Goal: Find contact information: Find contact information

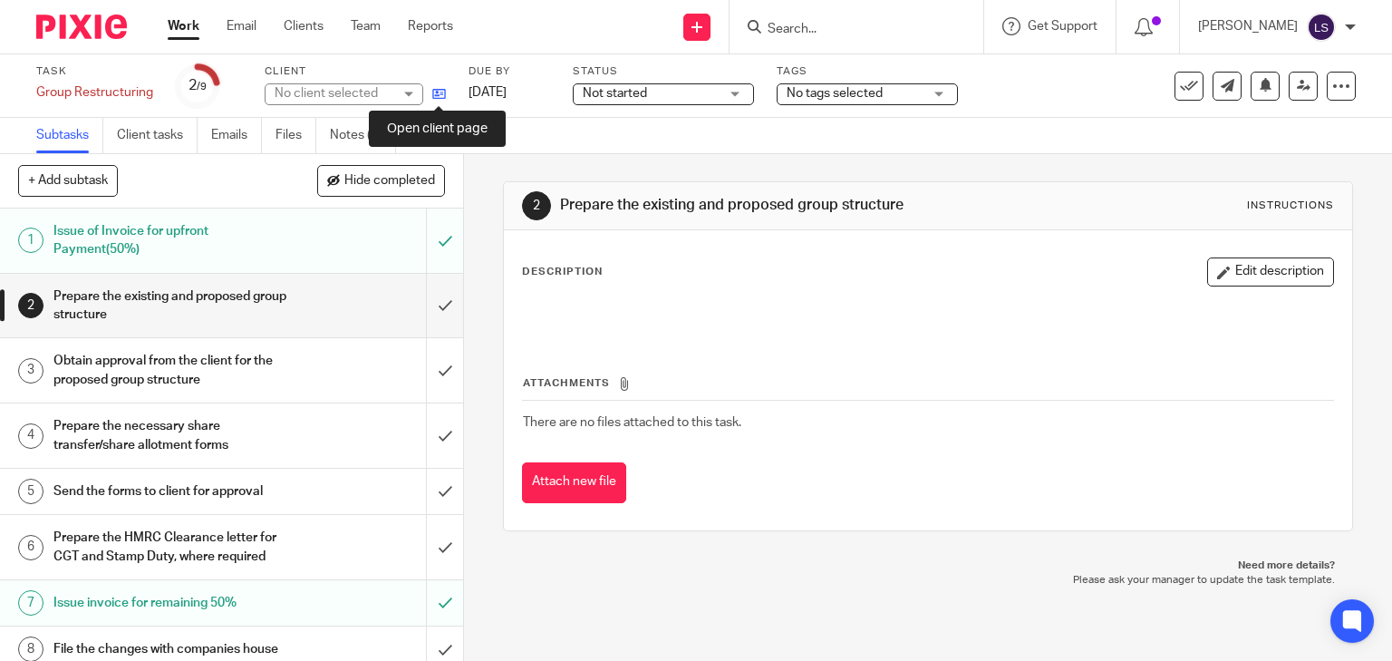
click at [435, 96] on icon at bounding box center [439, 94] width 14 height 14
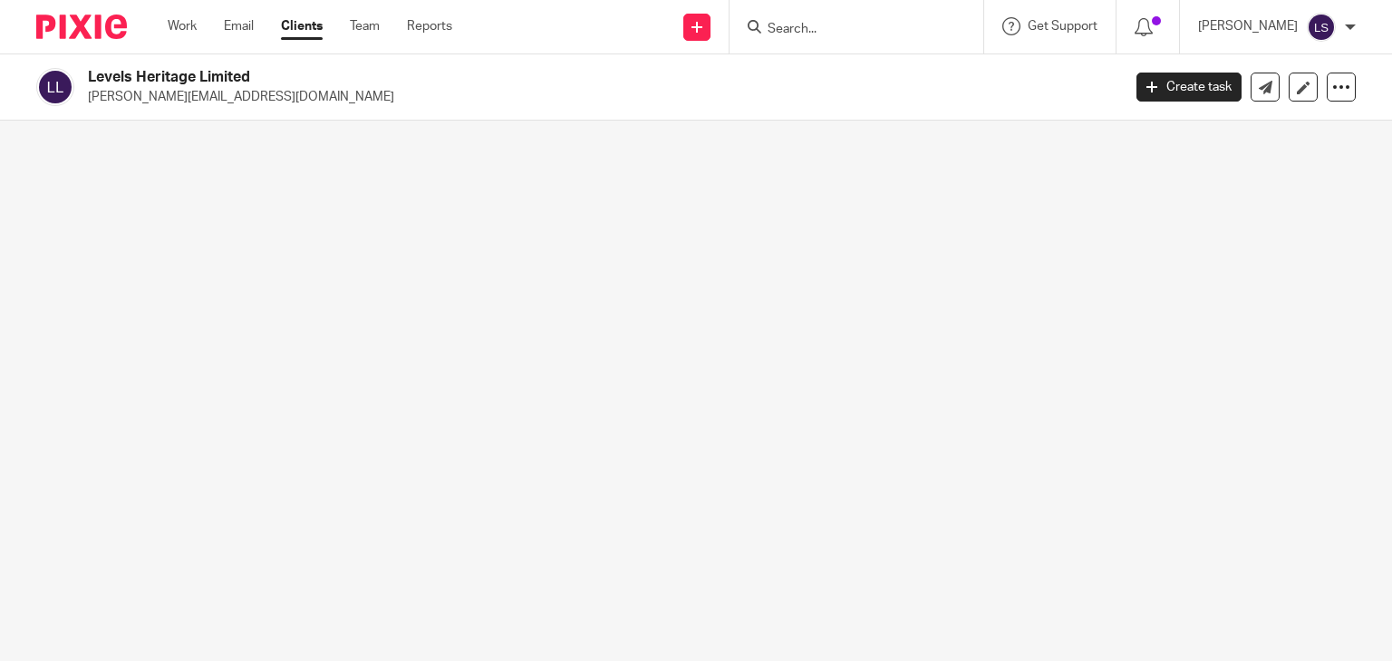
drag, startPoint x: 259, startPoint y: 79, endPoint x: 86, endPoint y: 77, distance: 173.1
click at [86, 77] on div "Levels Heritage Limited [PERSON_NAME][EMAIL_ADDRESS][DOMAIN_NAME]" at bounding box center [572, 87] width 1073 height 38
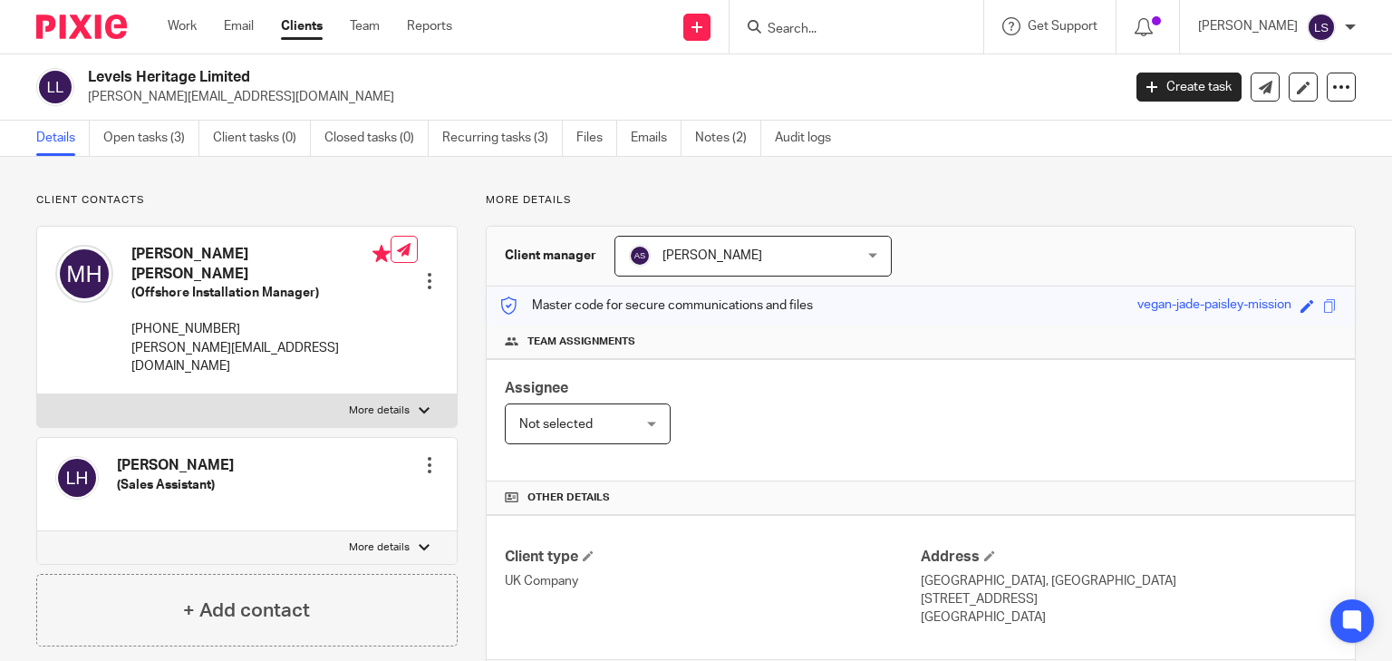
click at [189, 80] on h2 "Levels Heritage Limited" at bounding box center [496, 77] width 817 height 19
drag, startPoint x: 252, startPoint y: 78, endPoint x: 83, endPoint y: 84, distance: 168.7
click at [83, 84] on div "Levels Heritage Limited michael@levelsheritage.com" at bounding box center [572, 87] width 1073 height 38
copy h2 "Levels Heritage Limited"
drag, startPoint x: 152, startPoint y: 188, endPoint x: 149, endPoint y: 236, distance: 47.3
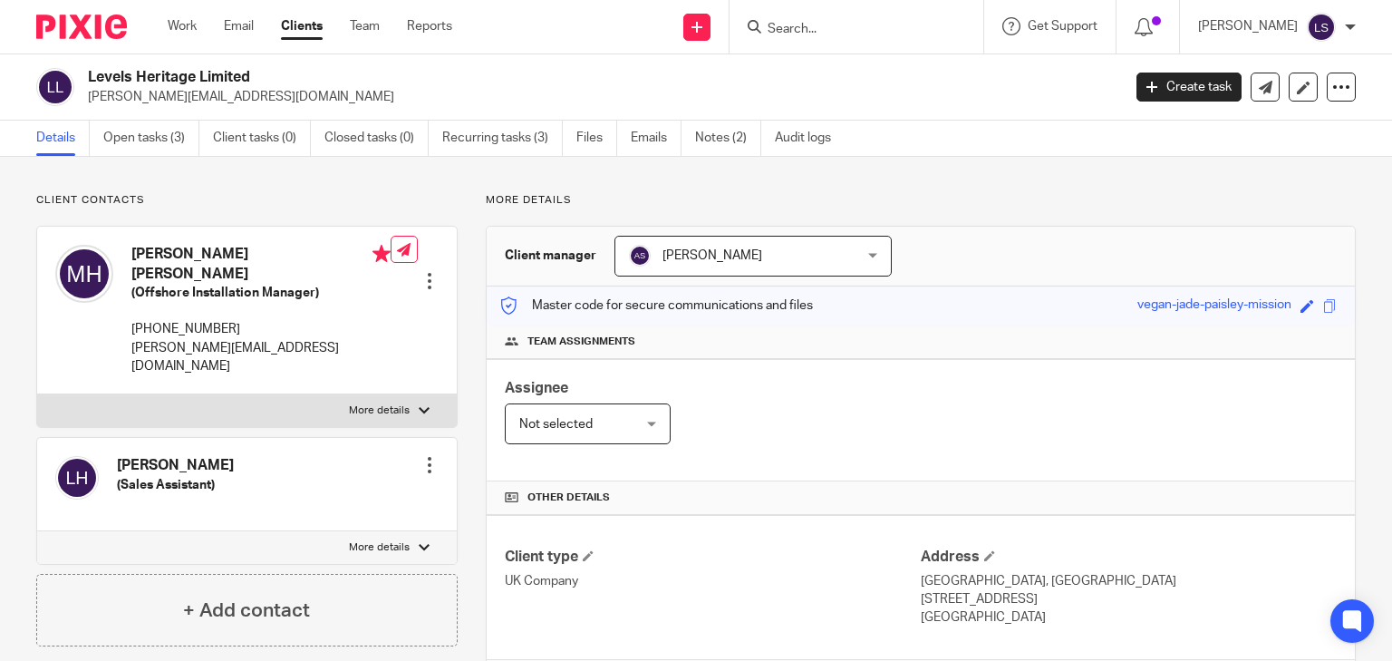
click at [152, 189] on div "Client contacts Louise Ann Hickson (Sales Assistant) Edit contact Create client…" at bounding box center [696, 622] width 1392 height 930
drag, startPoint x: 130, startPoint y: 250, endPoint x: 334, endPoint y: 248, distance: 203.9
click at [334, 248] on h4 "Michael Stuart Harris Hickson" at bounding box center [260, 264] width 259 height 39
copy h4 "Michael Stuart Harris Hickson"
click at [207, 97] on p "michael@levelsheritage.com" at bounding box center [598, 97] width 1021 height 18
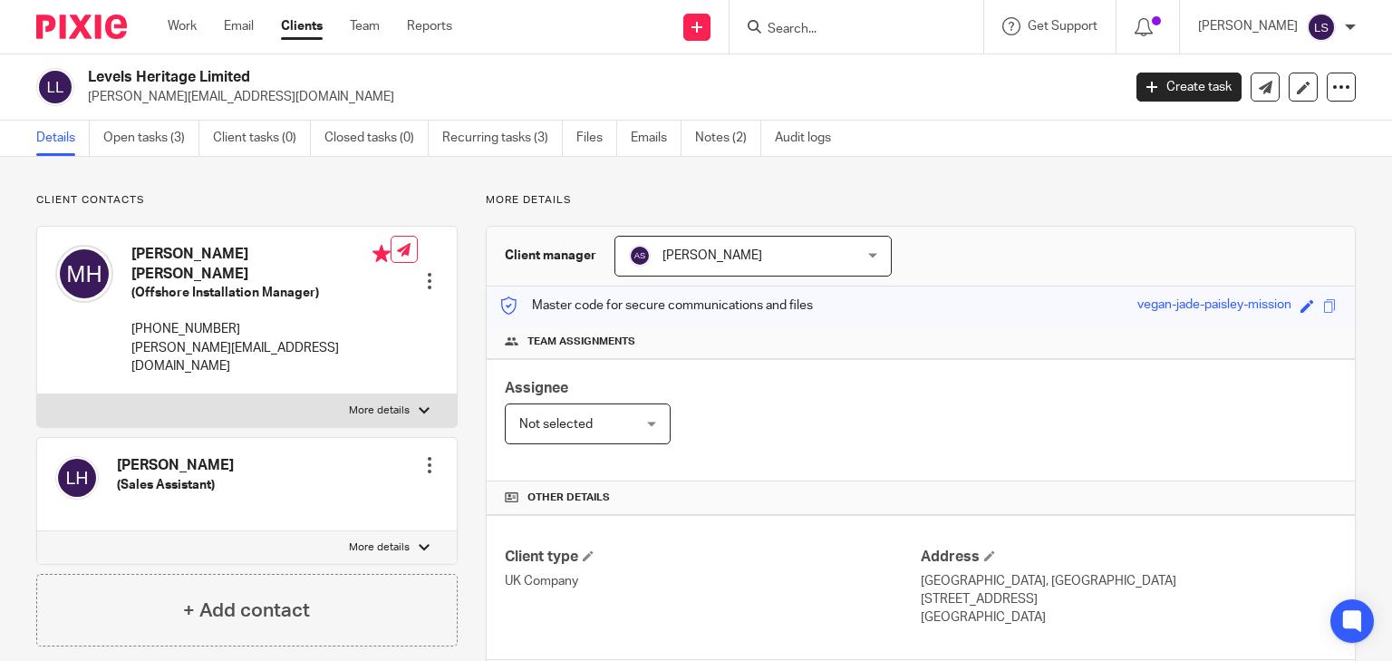
drag, startPoint x: 258, startPoint y: 96, endPoint x: 86, endPoint y: 105, distance: 172.4
click at [86, 105] on div "Levels Heritage Limited michael@levelsheritage.com" at bounding box center [572, 87] width 1073 height 38
copy p "michael@levelsheritage.com"
click at [252, 51] on div "Work Email Clients Team Reports Work Email Clients Team Reports Settings" at bounding box center [315, 26] width 330 height 53
drag, startPoint x: 256, startPoint y: 79, endPoint x: 82, endPoint y: 63, distance: 175.6
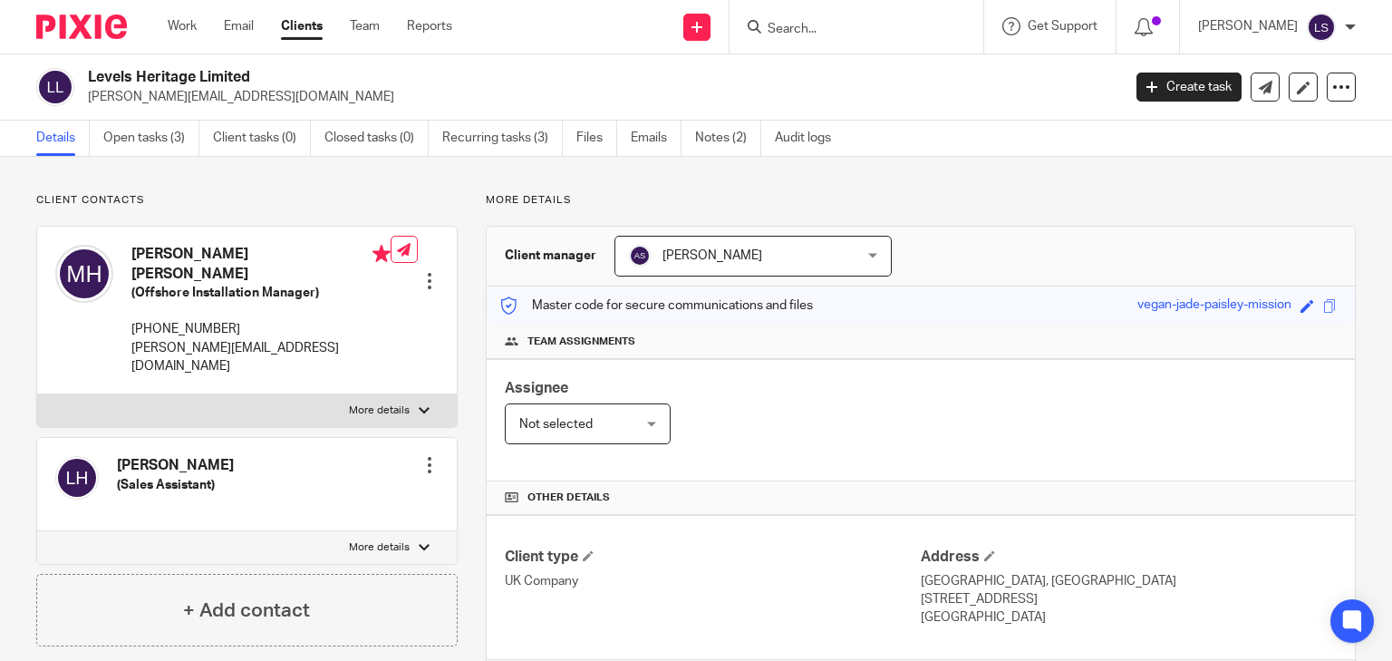
click at [82, 63] on div "Levels Heritage Limited michael@levelsheritage.com Create task Update from Comp…" at bounding box center [696, 87] width 1392 height 66
copy h2 "Levels Heritage Limited"
click at [211, 202] on p "Client contacts" at bounding box center [246, 200] width 421 height 14
click at [204, 64] on div "Levels Heritage Limited michael@levelsheritage.com Create task Update from Comp…" at bounding box center [696, 87] width 1392 height 66
drag, startPoint x: 254, startPoint y: 76, endPoint x: 80, endPoint y: 83, distance: 174.1
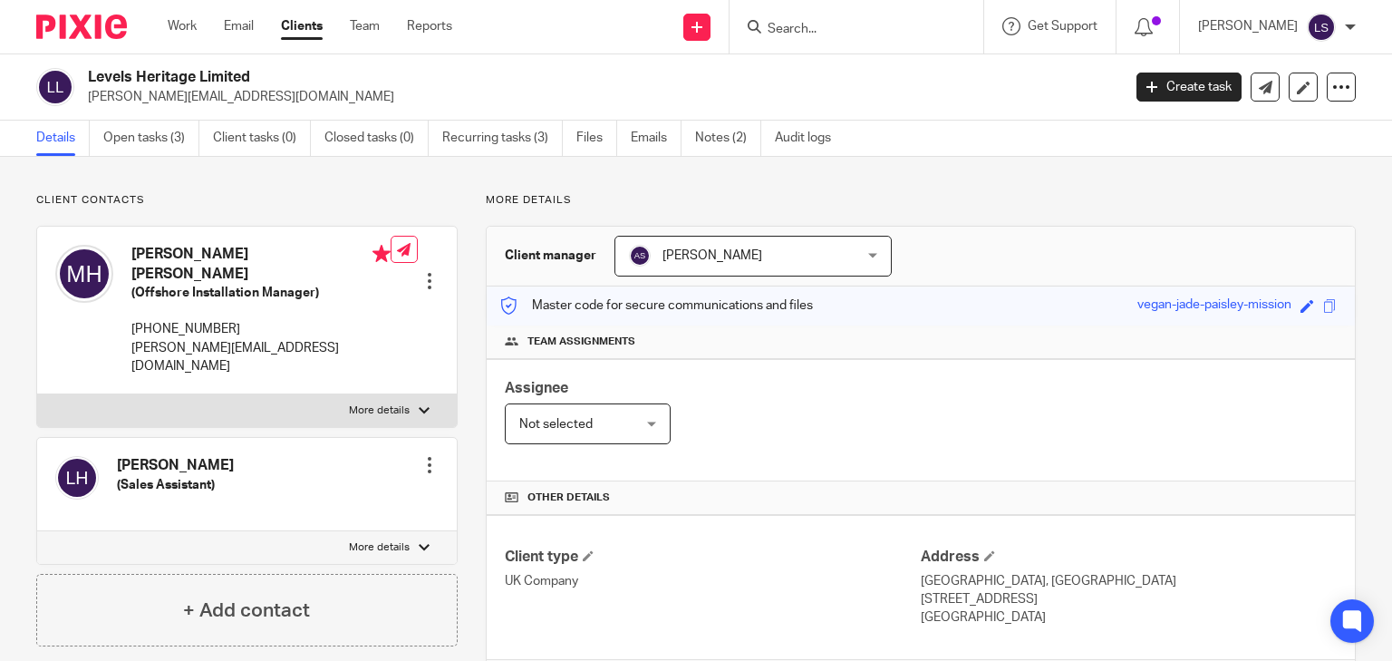
click at [80, 83] on div "Levels Heritage Limited michael@levelsheritage.com" at bounding box center [572, 87] width 1073 height 38
copy div "Levels Heritage Limited"
drag, startPoint x: 279, startPoint y: 84, endPoint x: 183, endPoint y: 85, distance: 96.1
click at [279, 84] on h2 "Levels Heritage Limited" at bounding box center [496, 77] width 817 height 19
click at [244, 74] on h2 "Levels Heritage Limited" at bounding box center [496, 77] width 817 height 19
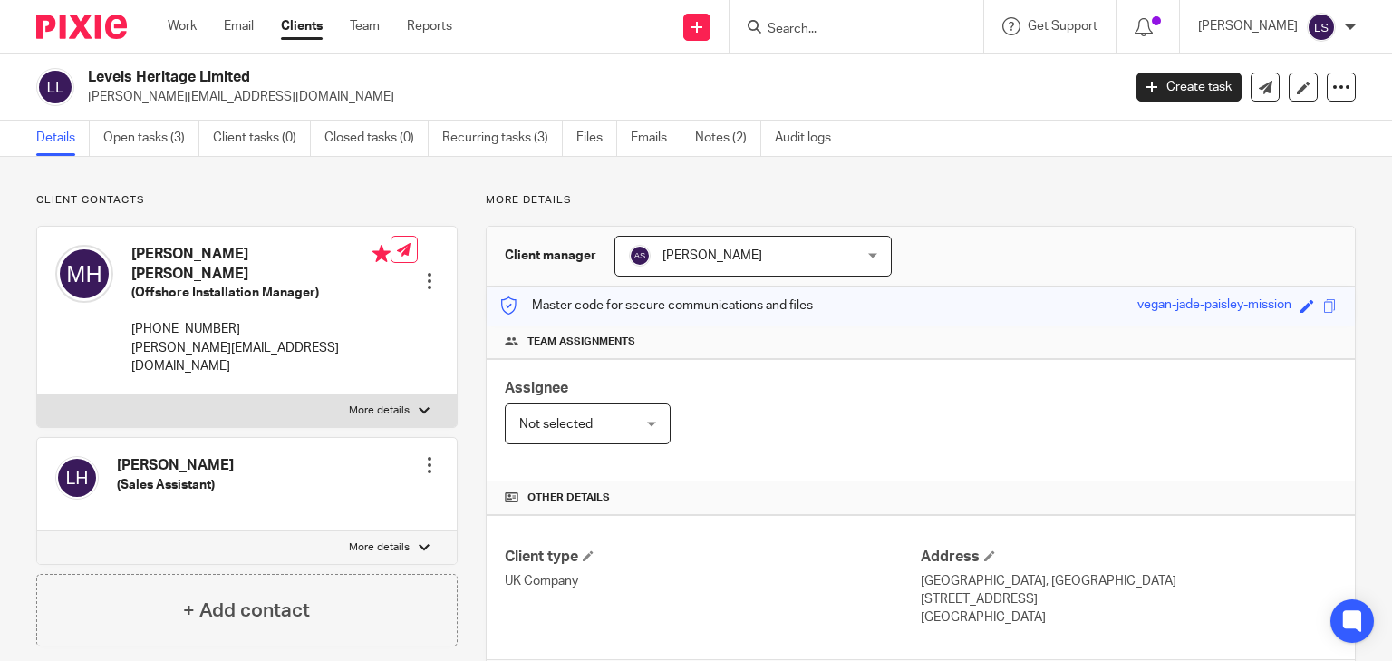
drag, startPoint x: 268, startPoint y: 72, endPoint x: 87, endPoint y: 73, distance: 181.2
click at [88, 73] on h2 "Levels Heritage Limited" at bounding box center [496, 77] width 817 height 19
copy h2 "Levels Heritage Limited"
click at [564, 79] on h2 "Levels Heritage Limited" at bounding box center [496, 77] width 817 height 19
drag, startPoint x: 261, startPoint y: 98, endPoint x: 87, endPoint y: 106, distance: 174.2
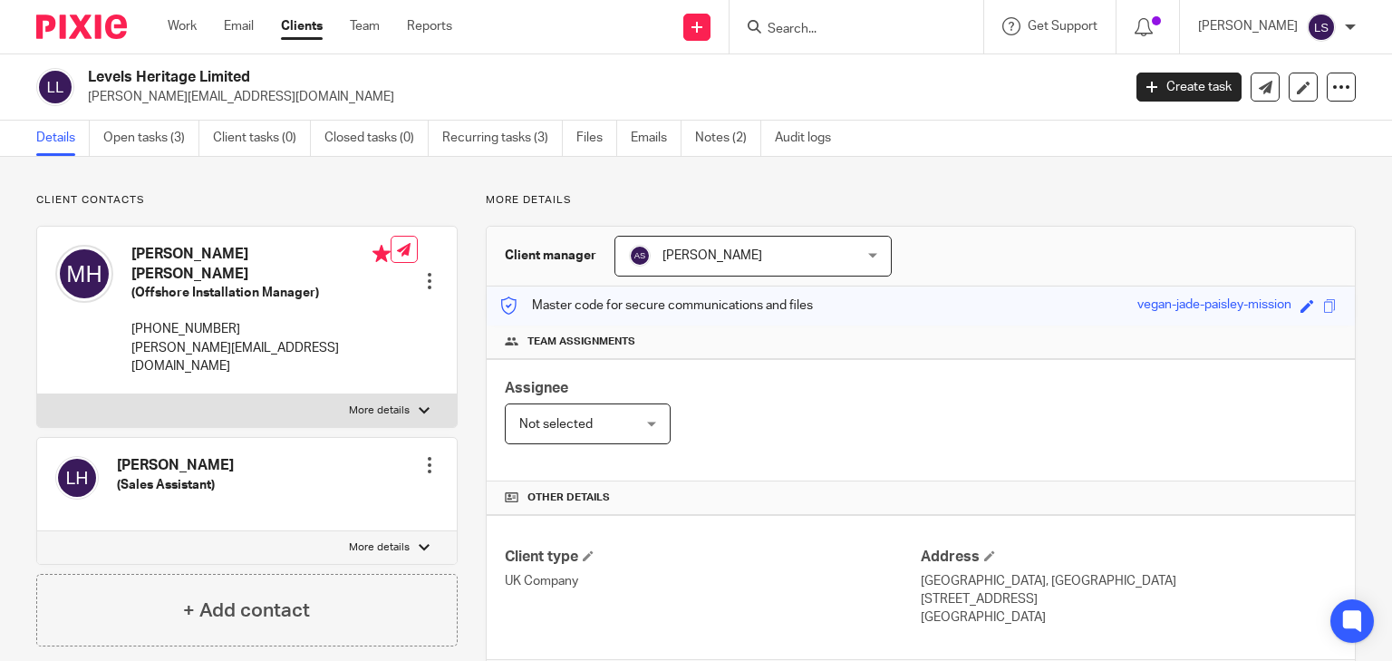
click at [87, 106] on div "Levels Heritage Limited michael@levelsheritage.com Create task Update from Comp…" at bounding box center [696, 87] width 1392 height 66
copy p "michael@levelsheritage.com"
click at [188, 68] on h2 "Levels Heritage Limited" at bounding box center [496, 77] width 817 height 19
drag, startPoint x: 259, startPoint y: 72, endPoint x: 72, endPoint y: 83, distance: 187.0
click at [72, 83] on div "Levels Heritage Limited michael@levelsheritage.com" at bounding box center [572, 87] width 1073 height 38
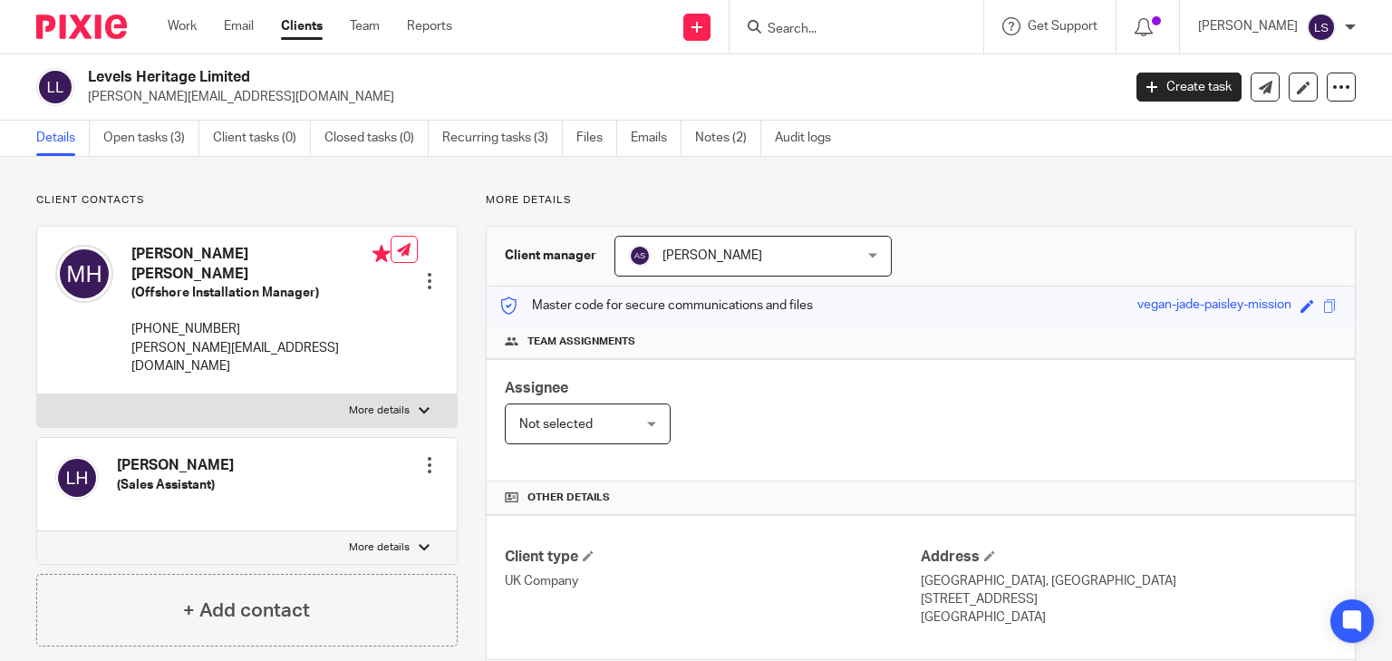
click at [145, 253] on h4 "Michael Stuart Harris Hickson" at bounding box center [260, 264] width 259 height 39
drag, startPoint x: 128, startPoint y: 254, endPoint x: 336, endPoint y: 247, distance: 208.5
click at [336, 247] on div "Michael Stuart Harris Hickson (Offshore Installation Manager) +447734853216 mic…" at bounding box center [222, 310] width 335 height 149
copy h4 "Michael Stuart Harris Hickson"
click at [174, 192] on div "Client contacts Louise Ann Hickson (Sales Assistant) Edit contact Create client…" at bounding box center [696, 622] width 1392 height 930
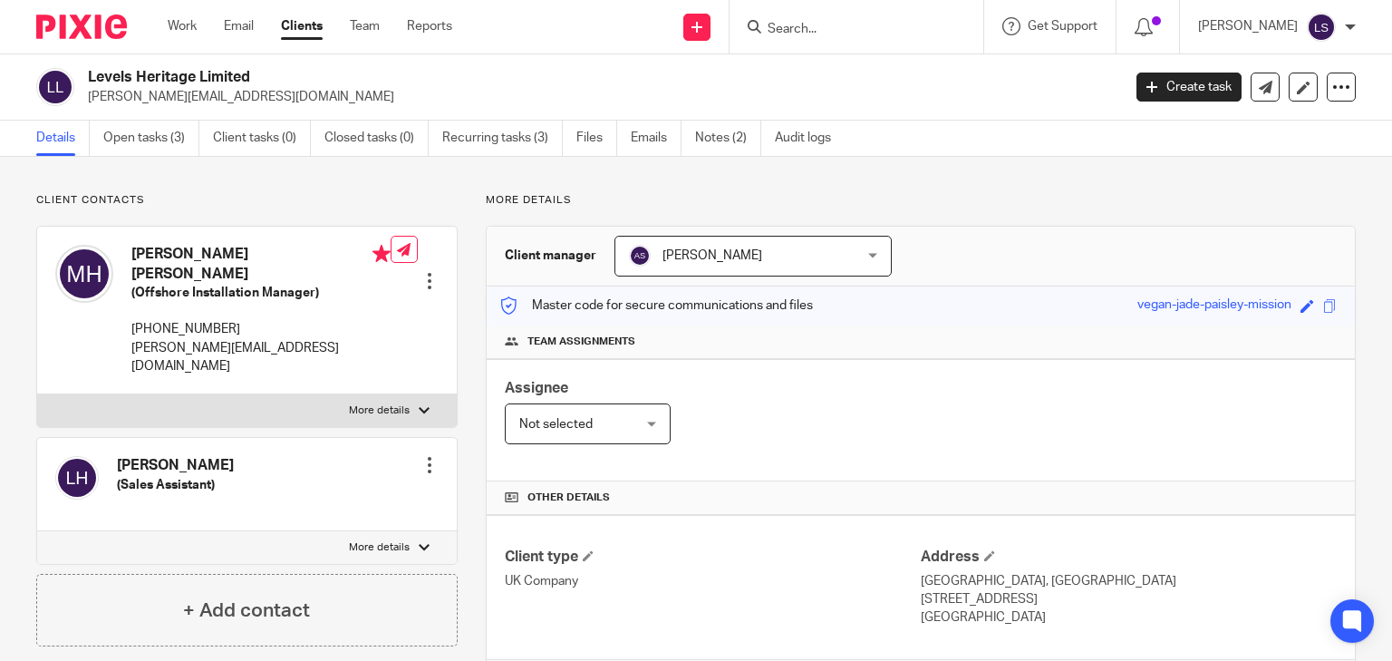
click at [197, 339] on p "michael@levelsheritage.com" at bounding box center [260, 357] width 259 height 37
drag, startPoint x: 135, startPoint y: 250, endPoint x: 335, endPoint y: 256, distance: 200.4
click at [335, 256] on h4 "Michael Stuart Harris Hickson" at bounding box center [260, 264] width 259 height 39
copy h4 "Michael Stuart Harris Hickson"
drag, startPoint x: 242, startPoint y: 101, endPoint x: 83, endPoint y: 116, distance: 159.2
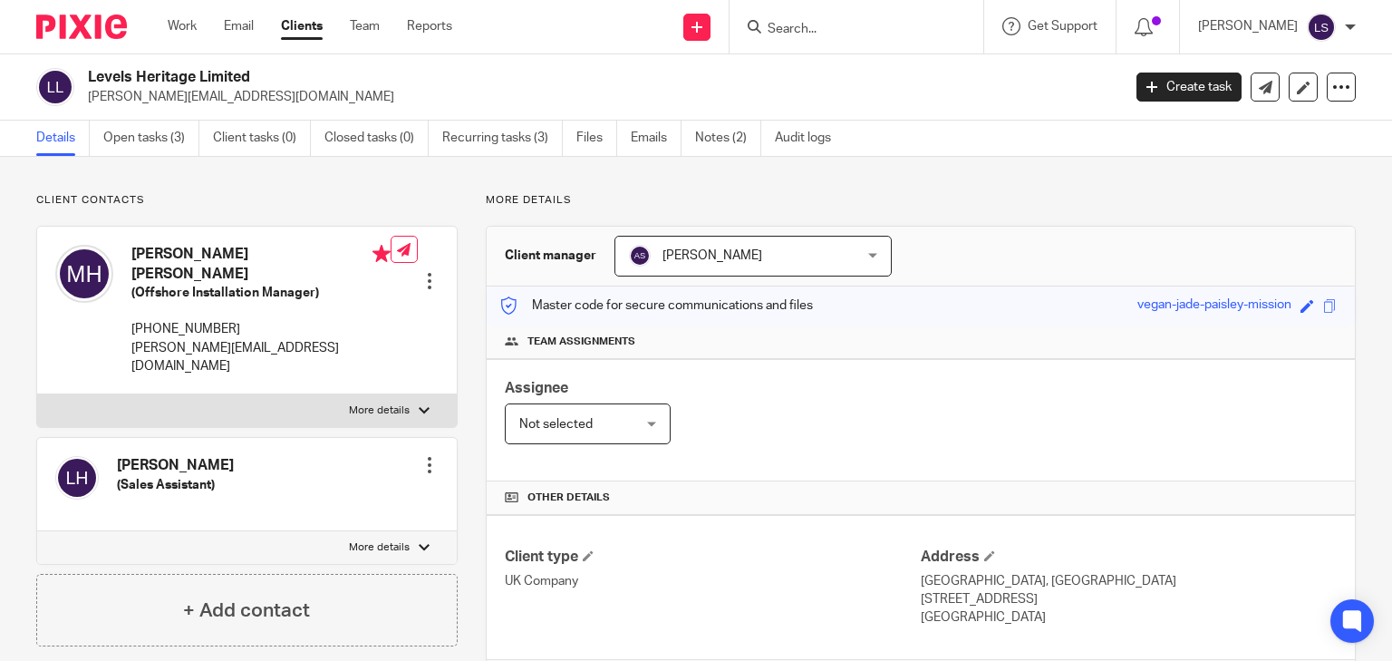
click at [83, 116] on div "Levels Heritage Limited michael@levelsheritage.com Create task Update from Comp…" at bounding box center [696, 87] width 1392 height 66
copy p "michael@levelsheritage.com"
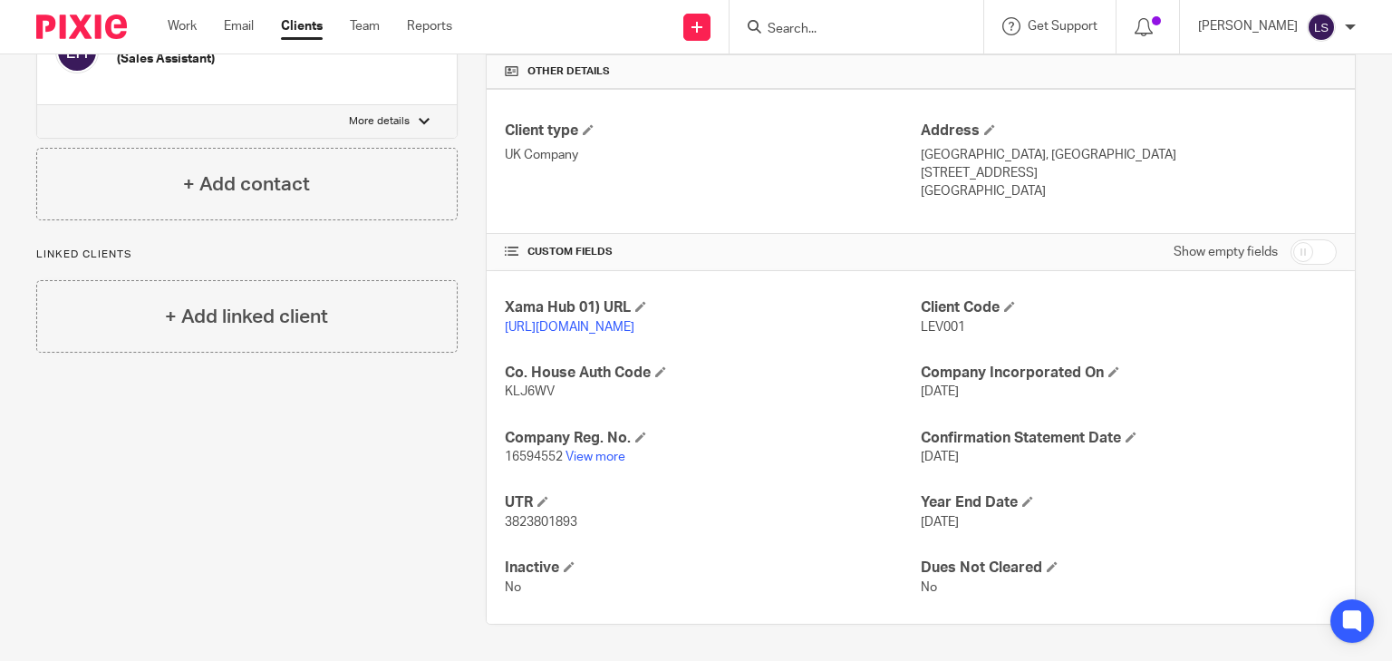
scroll to position [442, 0]
click at [591, 450] on link "View more" at bounding box center [595, 456] width 60 height 13
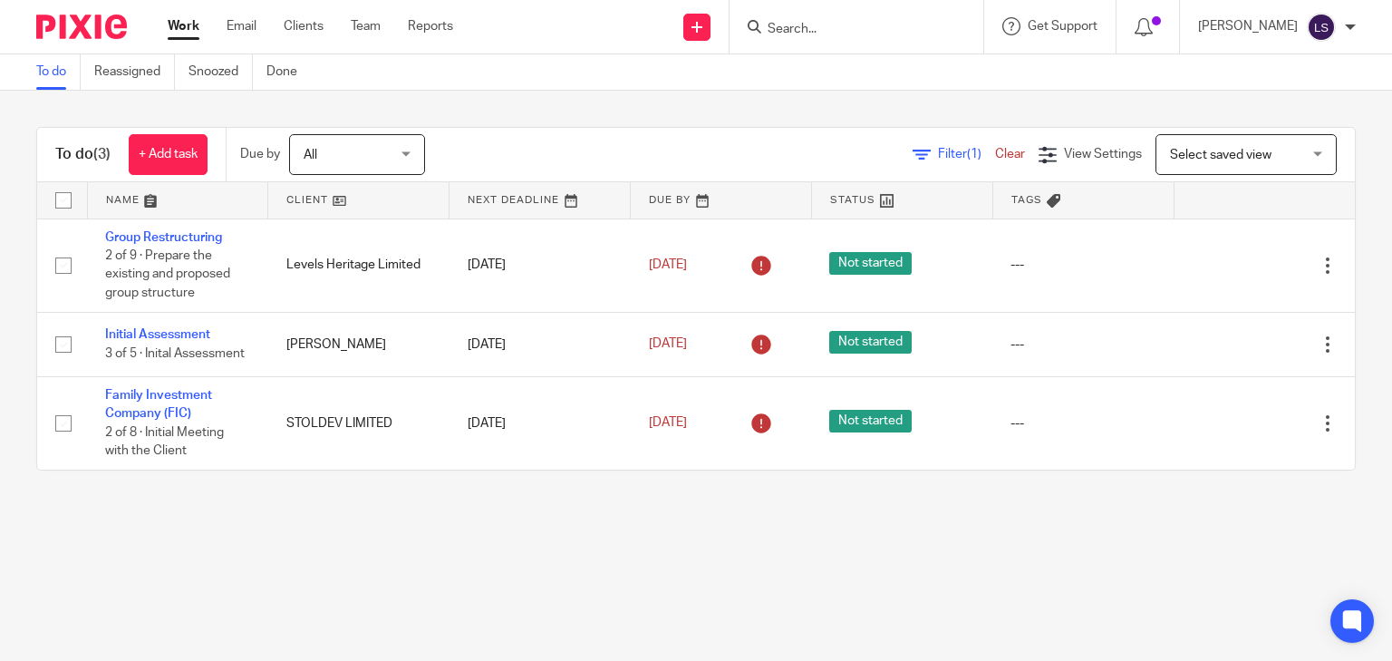
click at [615, 129] on div "To do (3) + Add task Due by All All Today Tomorrow This week Next week This mon…" at bounding box center [695, 155] width 1317 height 54
